Goal: Transaction & Acquisition: Purchase product/service

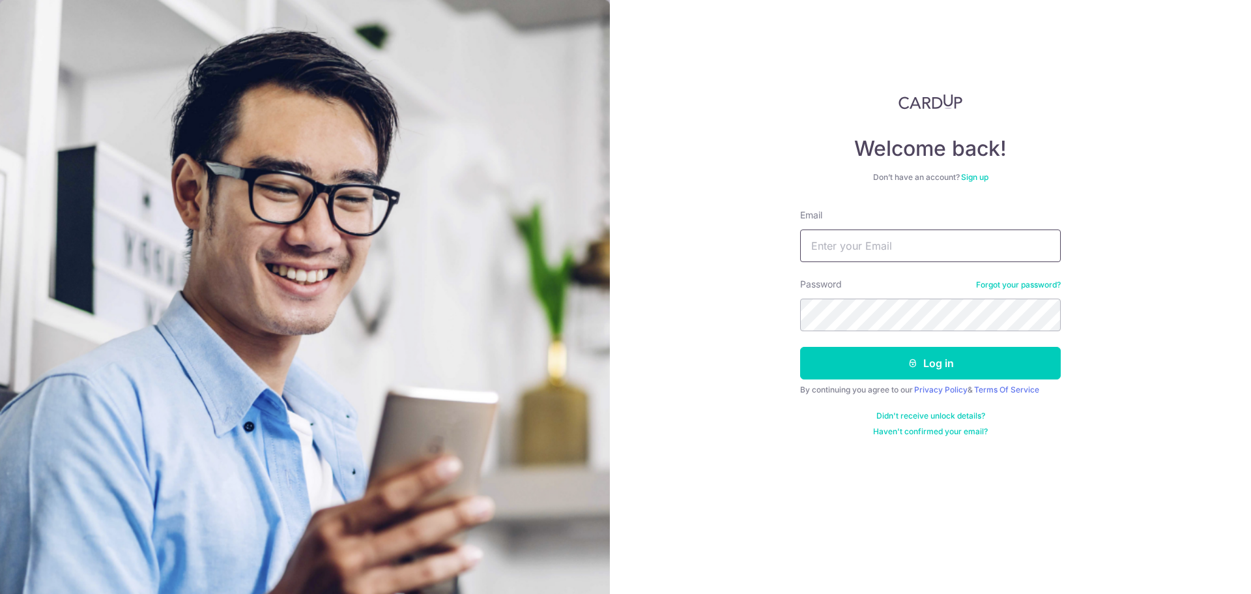
type input "onepax@hotmail.com"
click at [1120, 283] on div "Welcome back! Don’t have an account? Sign up Email onepax@hotmail.com Password …" at bounding box center [930, 297] width 641 height 594
click at [1017, 356] on button "Log in" at bounding box center [930, 363] width 261 height 33
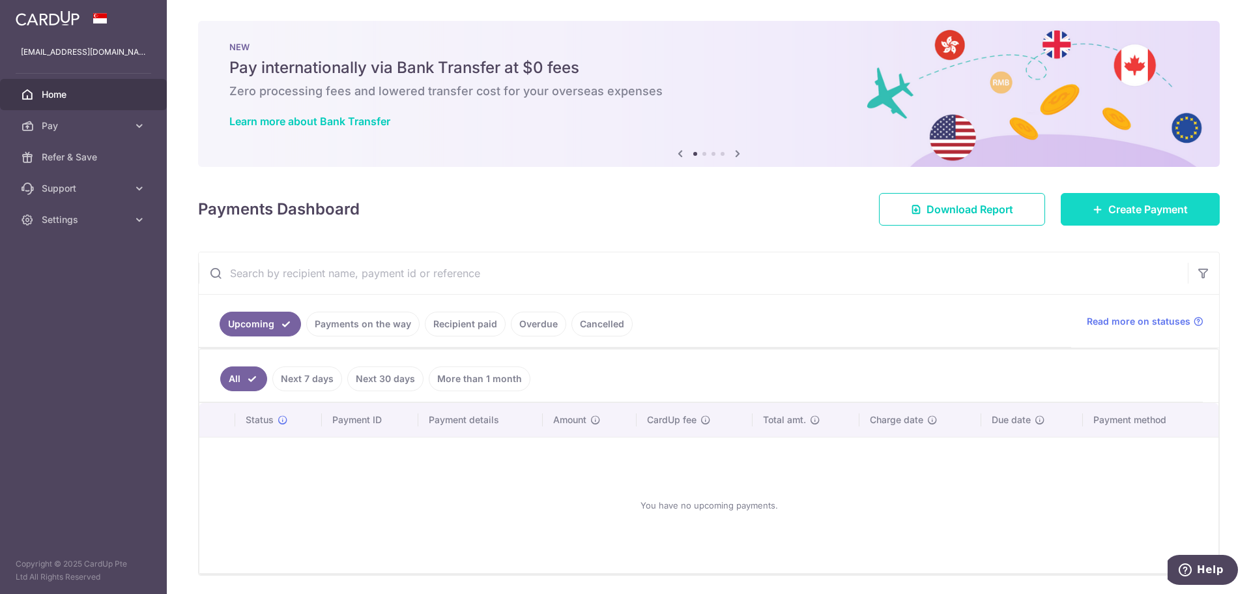
click at [1134, 214] on span "Create Payment" at bounding box center [1147, 209] width 79 height 16
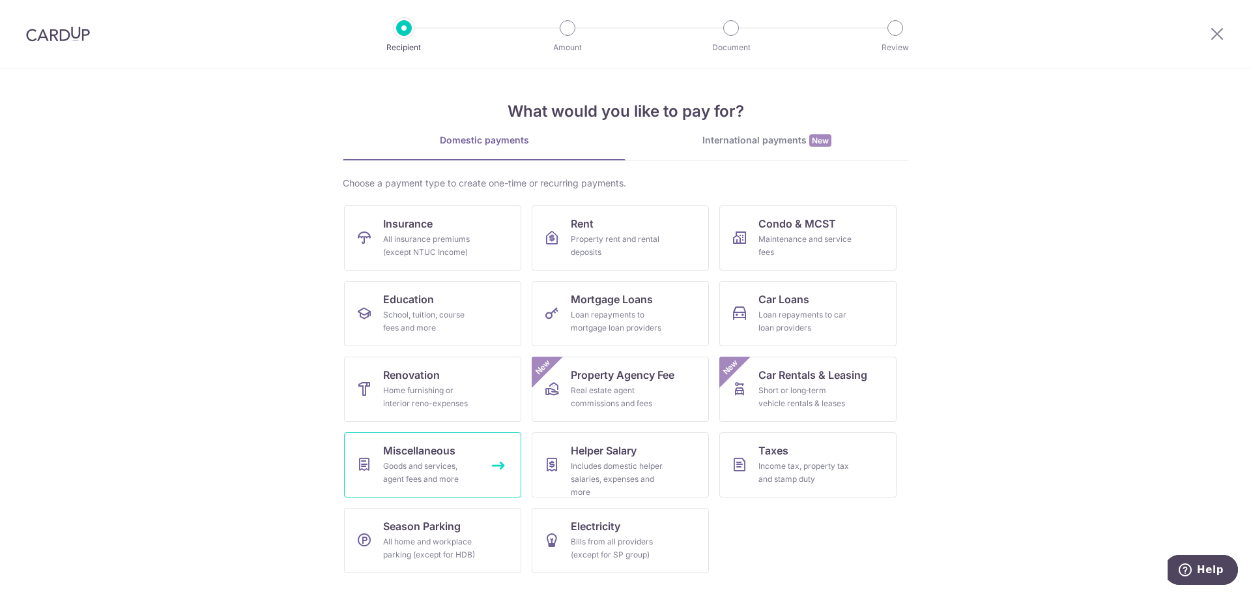
click at [442, 459] on link "Miscellaneous Goods and services, agent fees and more" at bounding box center [432, 464] width 177 height 65
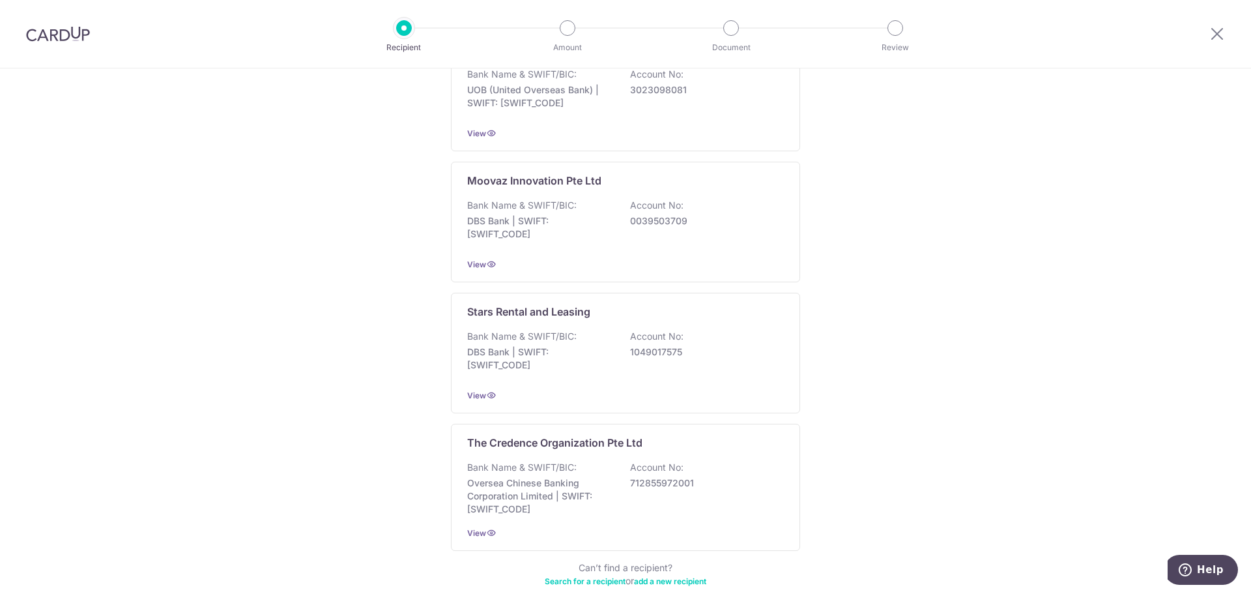
scroll to position [512, 0]
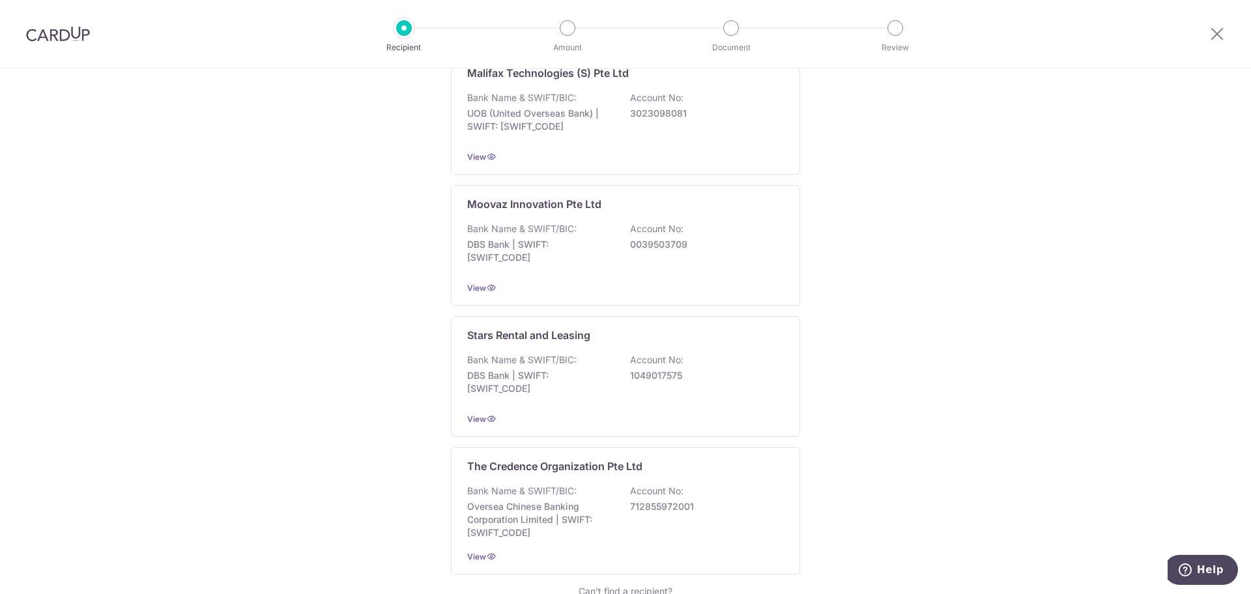
click at [687, 593] on link "add a new recipient" at bounding box center [670, 605] width 72 height 10
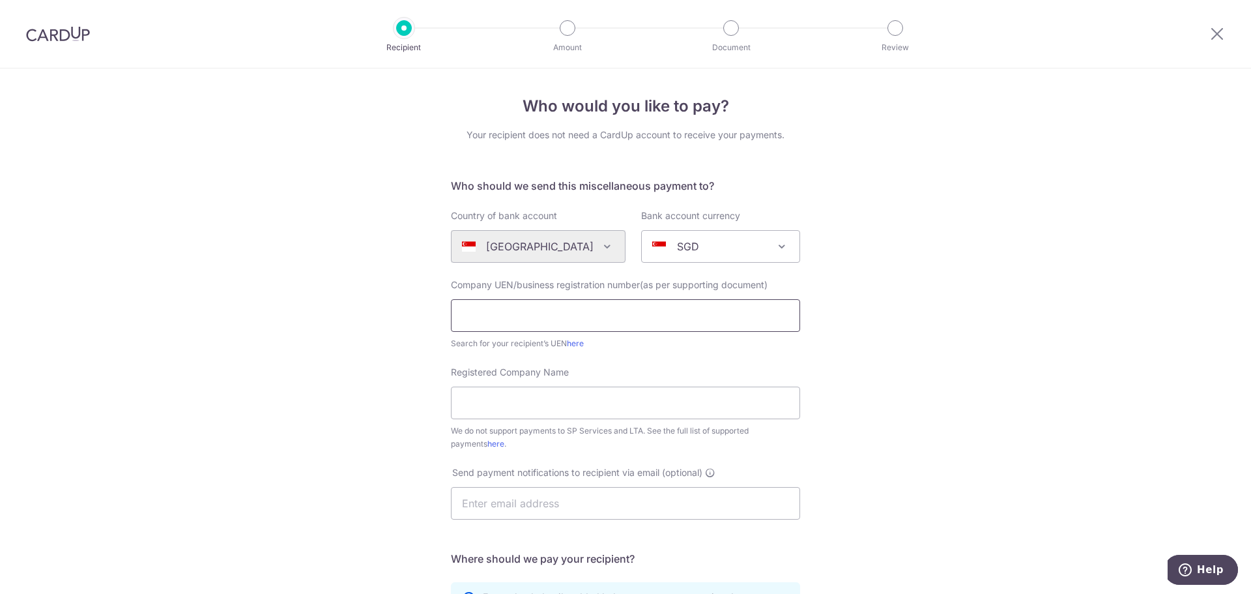
click at [682, 323] on input "text" at bounding box center [625, 315] width 349 height 33
click at [598, 317] on input "text" at bounding box center [625, 315] width 349 height 33
type input "S84SS0112COF1"
click at [657, 400] on input "Registered Company Name" at bounding box center [625, 402] width 349 height 33
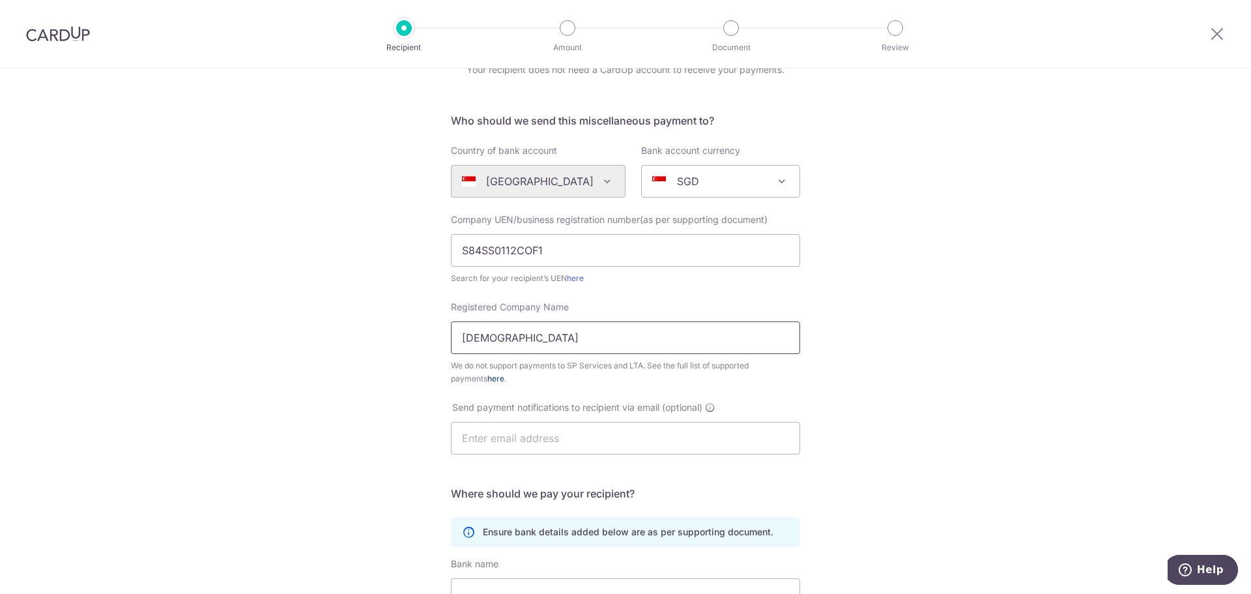
type input "[DEMOGRAPHIC_DATA]"
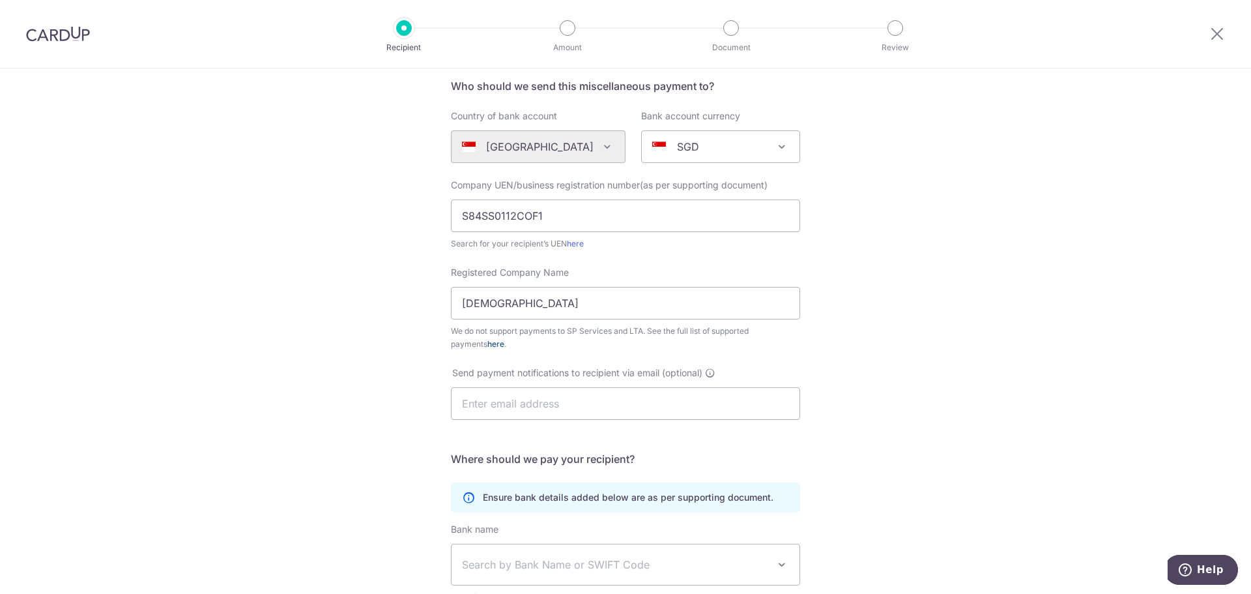
scroll to position [130, 0]
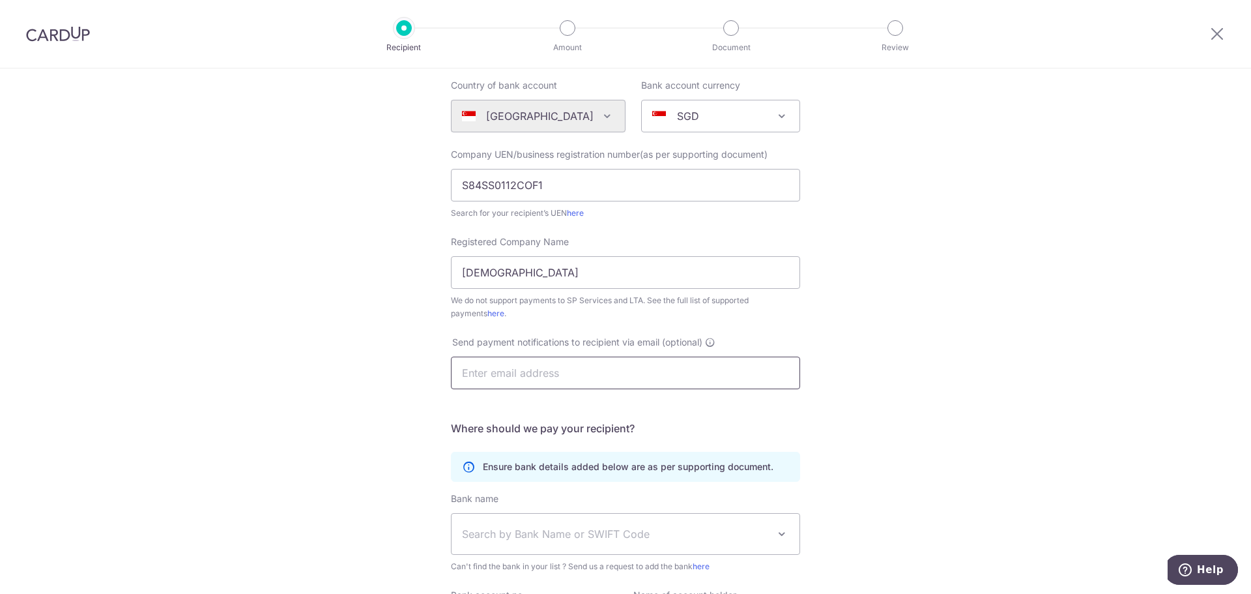
click at [707, 376] on input "text" at bounding box center [625, 372] width 349 height 33
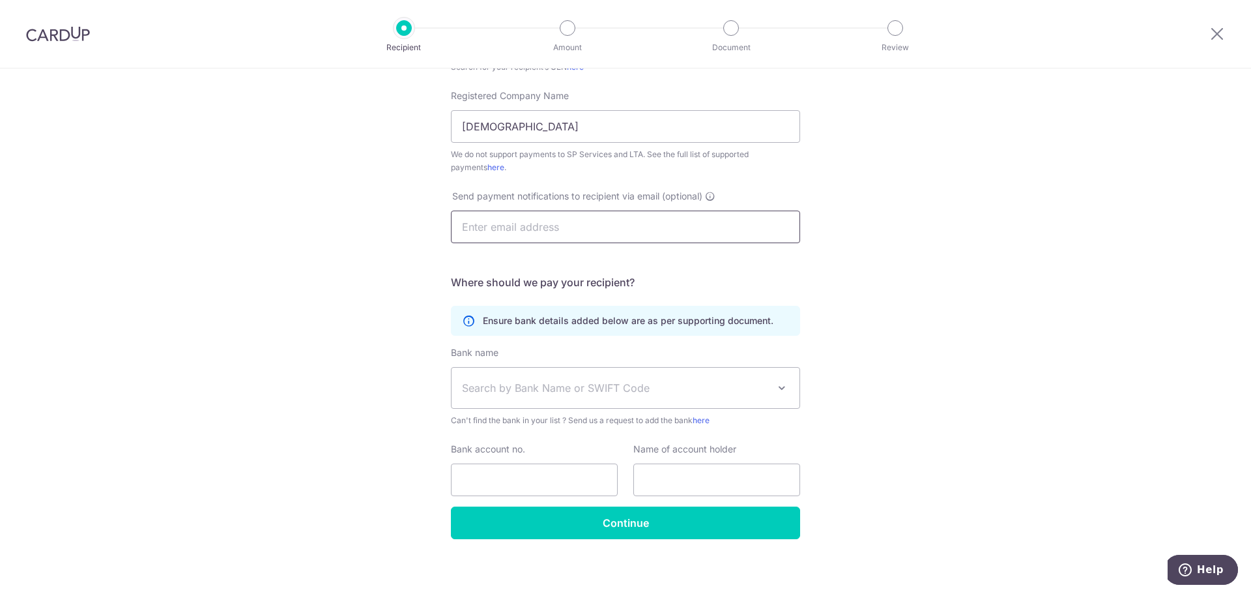
scroll to position [283, 0]
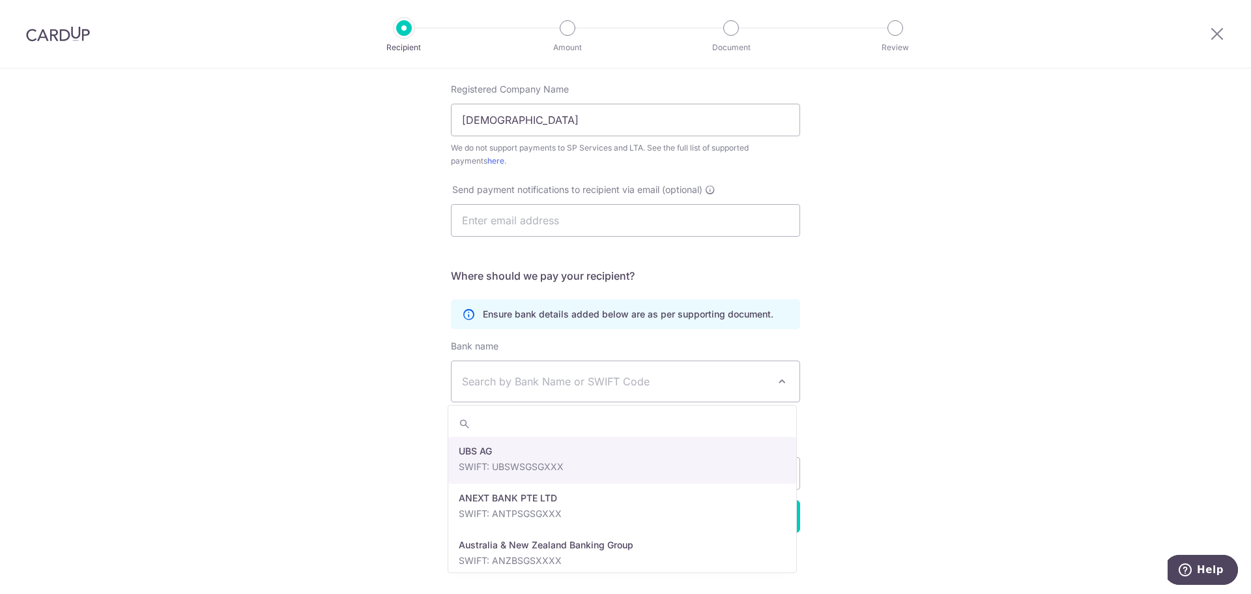
click at [662, 390] on span "Search by Bank Name or SWIFT Code" at bounding box center [626, 381] width 348 height 40
type input "ocbc"
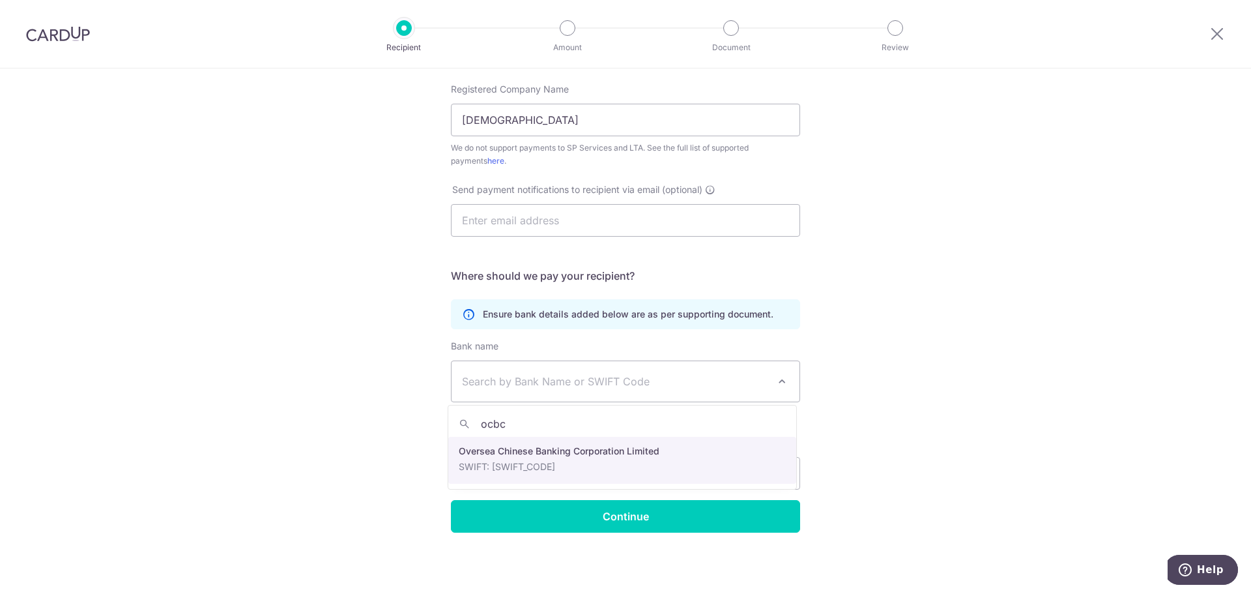
select select "12"
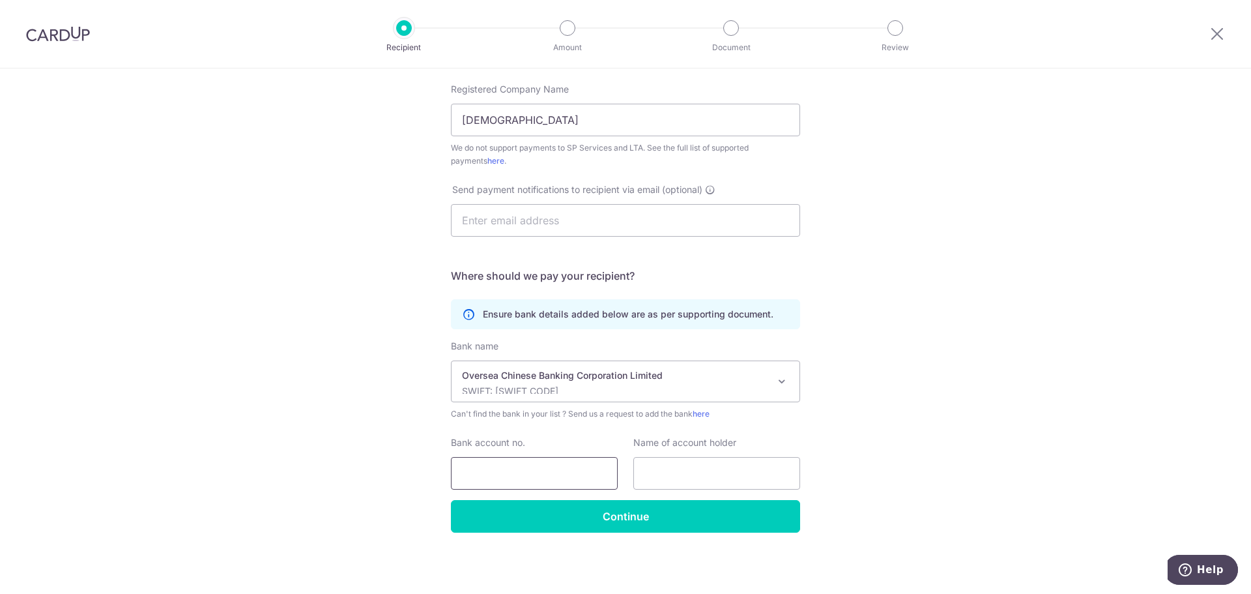
click at [595, 476] on input "Bank account no." at bounding box center [534, 473] width 167 height 33
paste input "713127595001"
type input "713127595001"
click at [736, 470] on input "text" at bounding box center [716, 473] width 167 height 33
paste input "NCC Tithe"
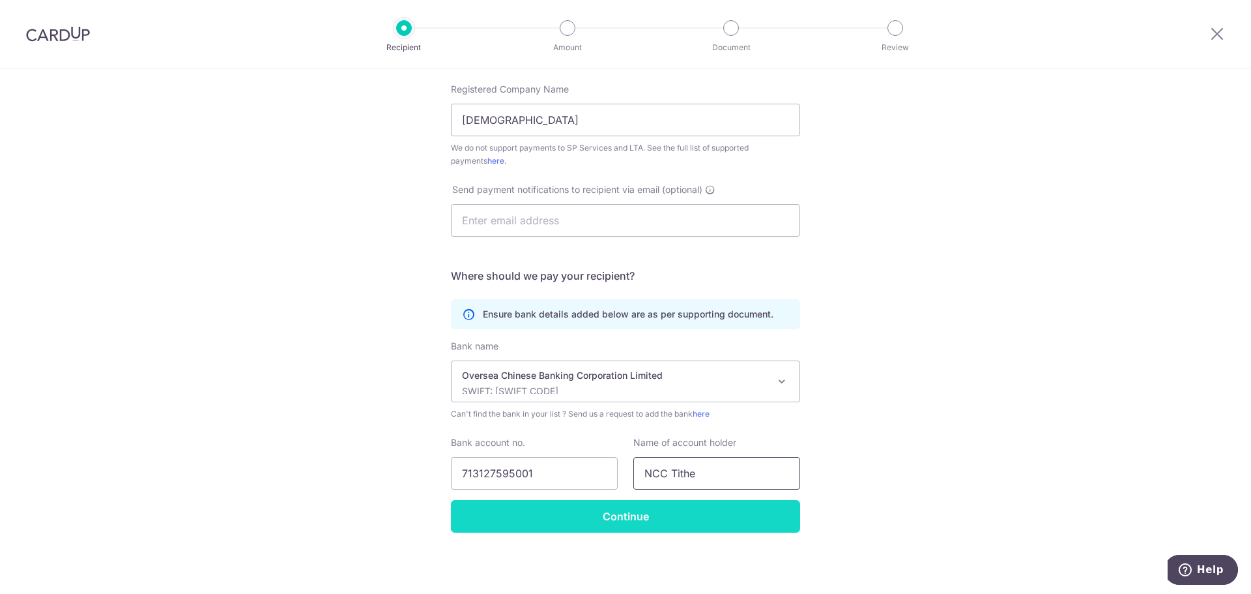
type input "NCC Tithe"
click at [730, 524] on input "Continue" at bounding box center [625, 516] width 349 height 33
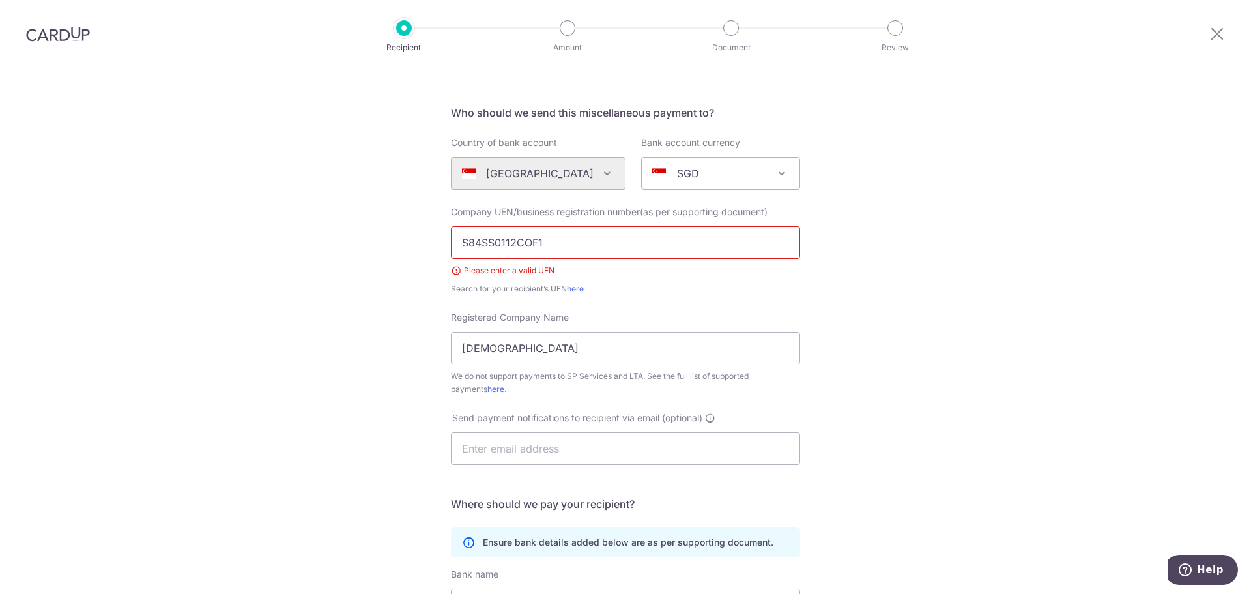
scroll to position [8, 0]
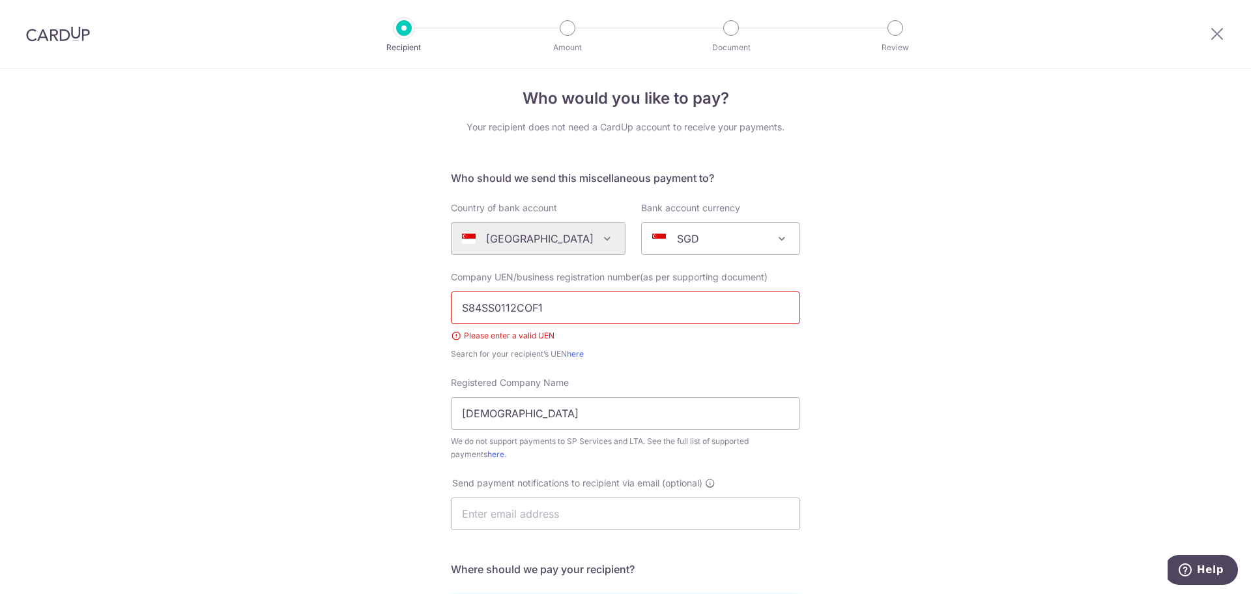
click at [689, 314] on input "S84SS0112COF1" at bounding box center [625, 307] width 349 height 33
click at [529, 311] on input "S84SS0112COF1" at bounding box center [625, 307] width 349 height 33
type input "S84SS0112COF1"
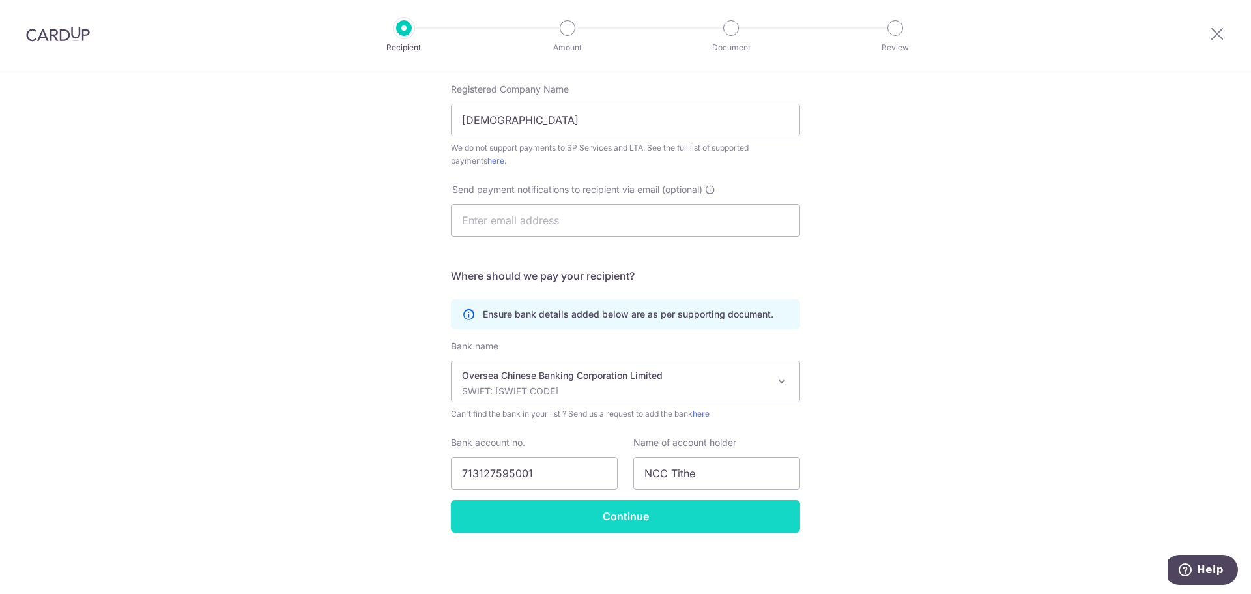
click at [656, 527] on input "Continue" at bounding box center [625, 516] width 349 height 33
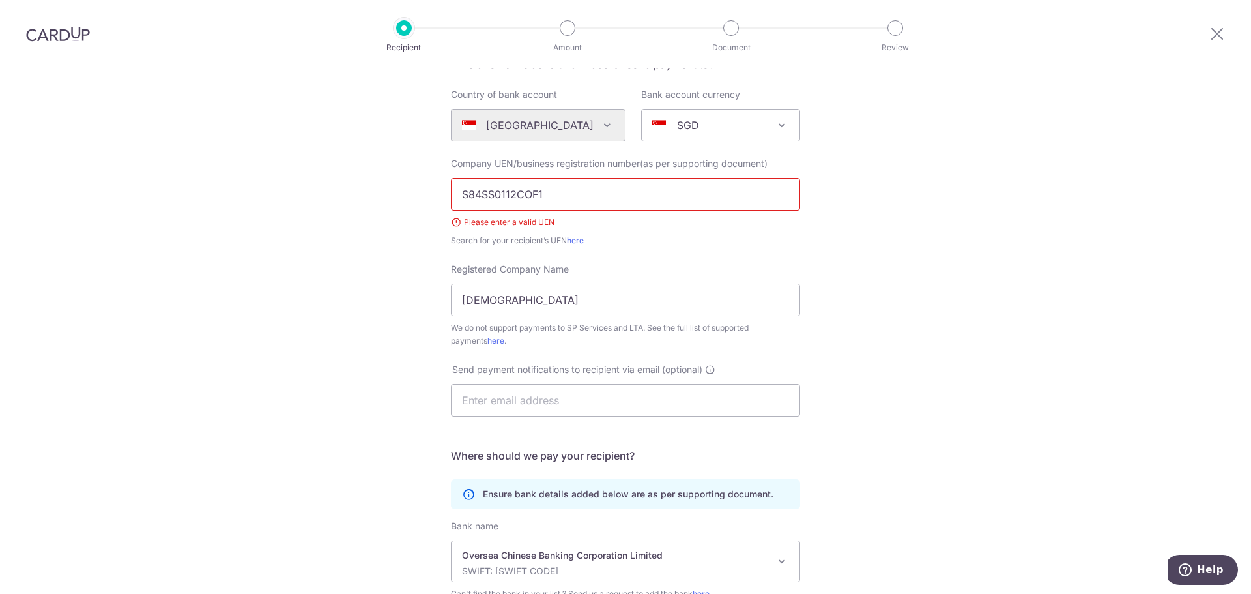
scroll to position [73, 0]
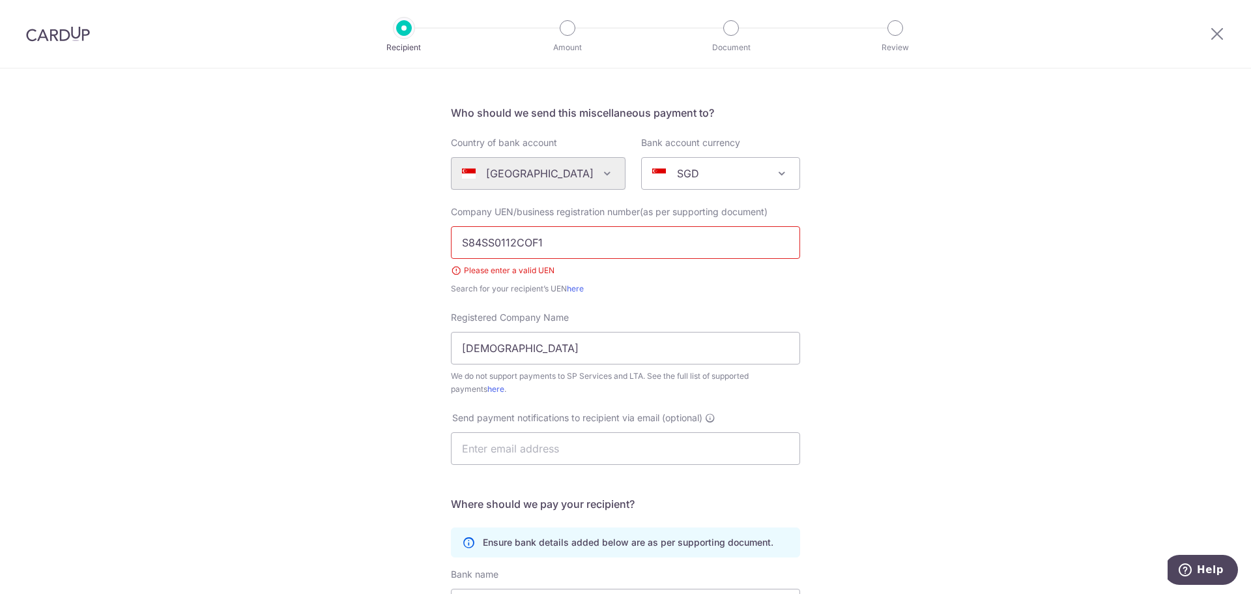
click at [527, 246] on input "S84SS0112COF1" at bounding box center [625, 242] width 349 height 33
click at [464, 244] on input "S84SS0112COF1" at bounding box center [625, 242] width 349 height 33
click at [570, 287] on link "here" at bounding box center [575, 288] width 17 height 10
click at [592, 243] on input "S84SS0112COF1" at bounding box center [625, 242] width 349 height 33
paste input "T"
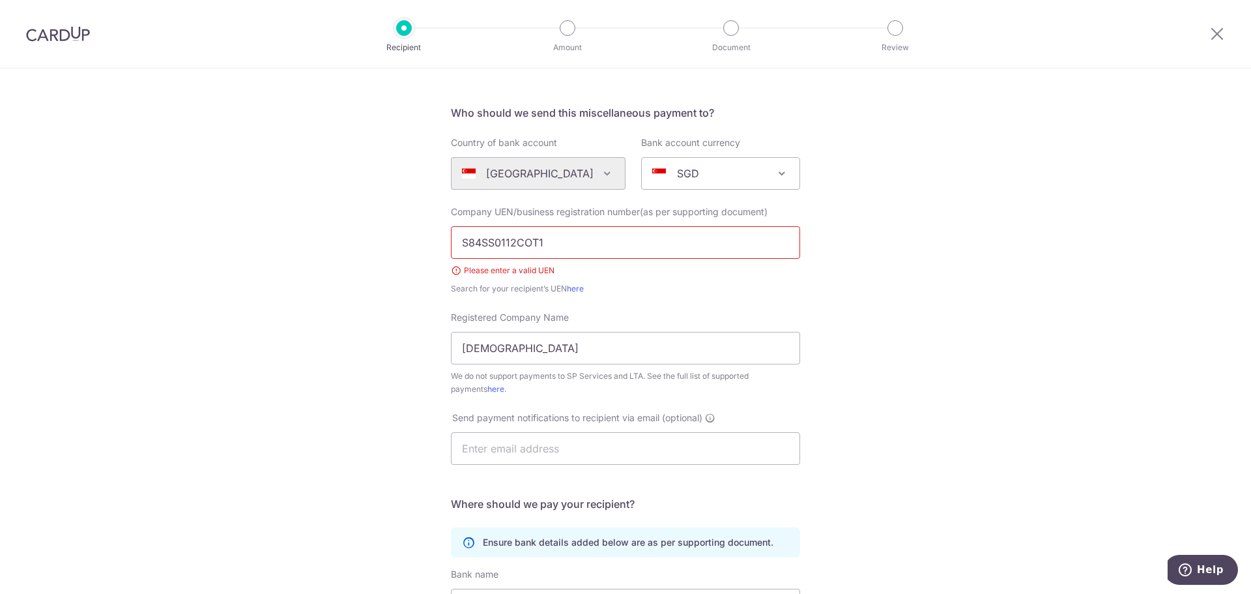
type input "S84SS0112COT1"
click at [983, 303] on div "Who would you like to pay? Your recipient does not need a CardUp account to rec…" at bounding box center [625, 408] width 1251 height 826
click at [1009, 347] on div "Who would you like to pay? Your recipient does not need a CardUp account to rec…" at bounding box center [625, 408] width 1251 height 826
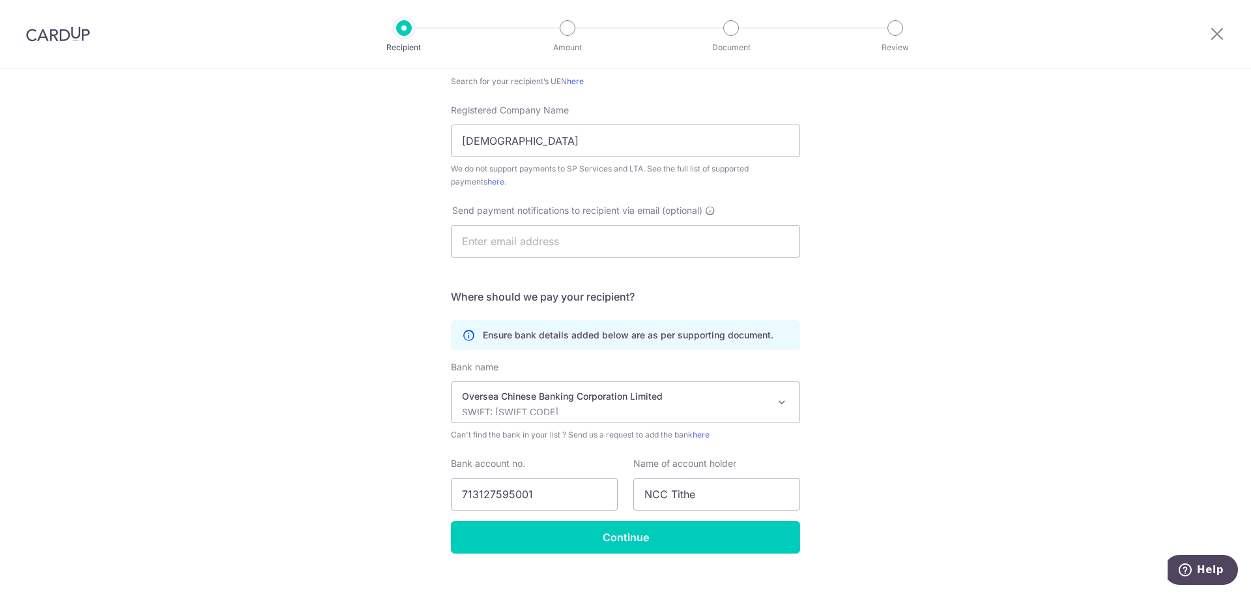
scroll to position [301, 0]
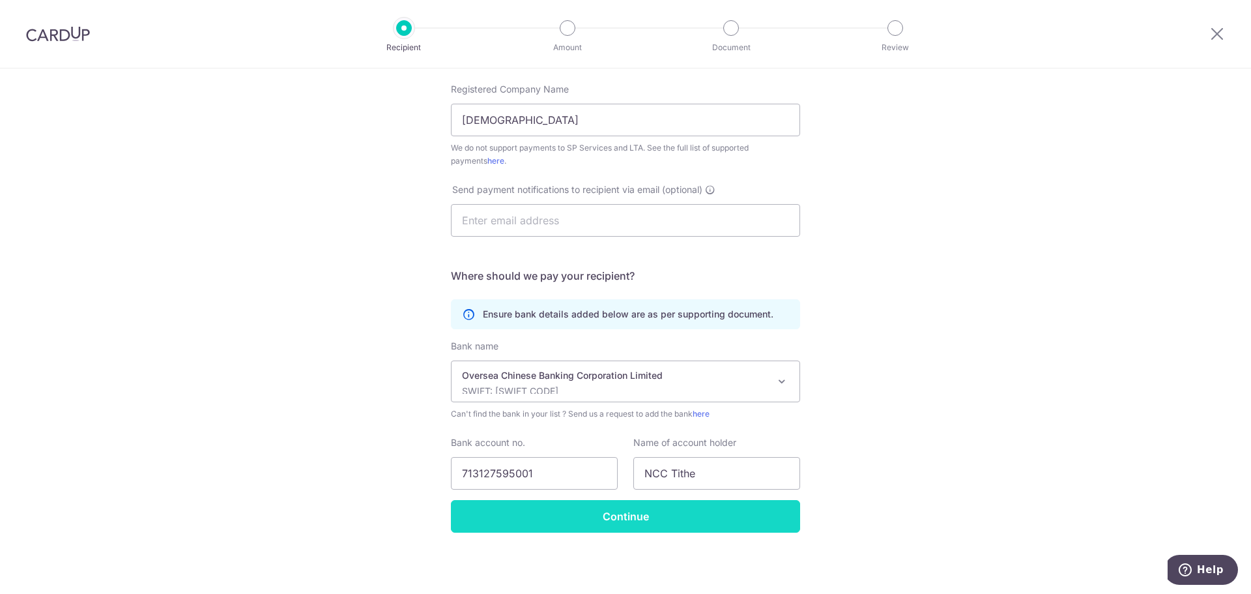
click at [730, 522] on input "Continue" at bounding box center [625, 516] width 349 height 33
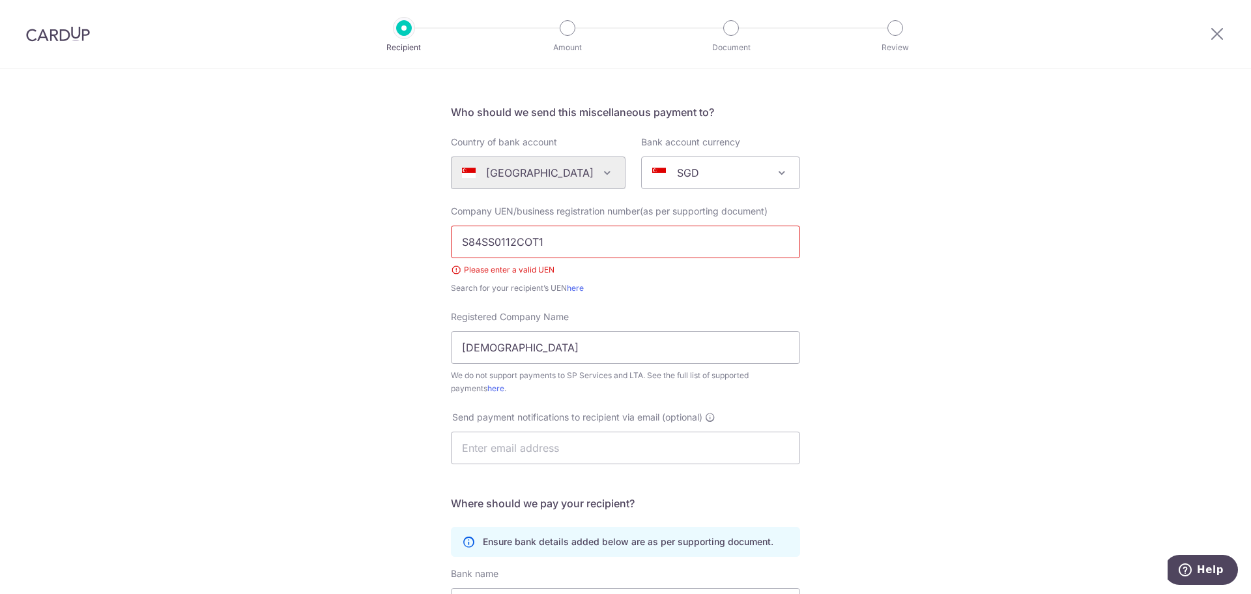
scroll to position [73, 0]
click at [573, 289] on link "here" at bounding box center [575, 288] width 17 height 10
